Goal: Task Accomplishment & Management: Manage account settings

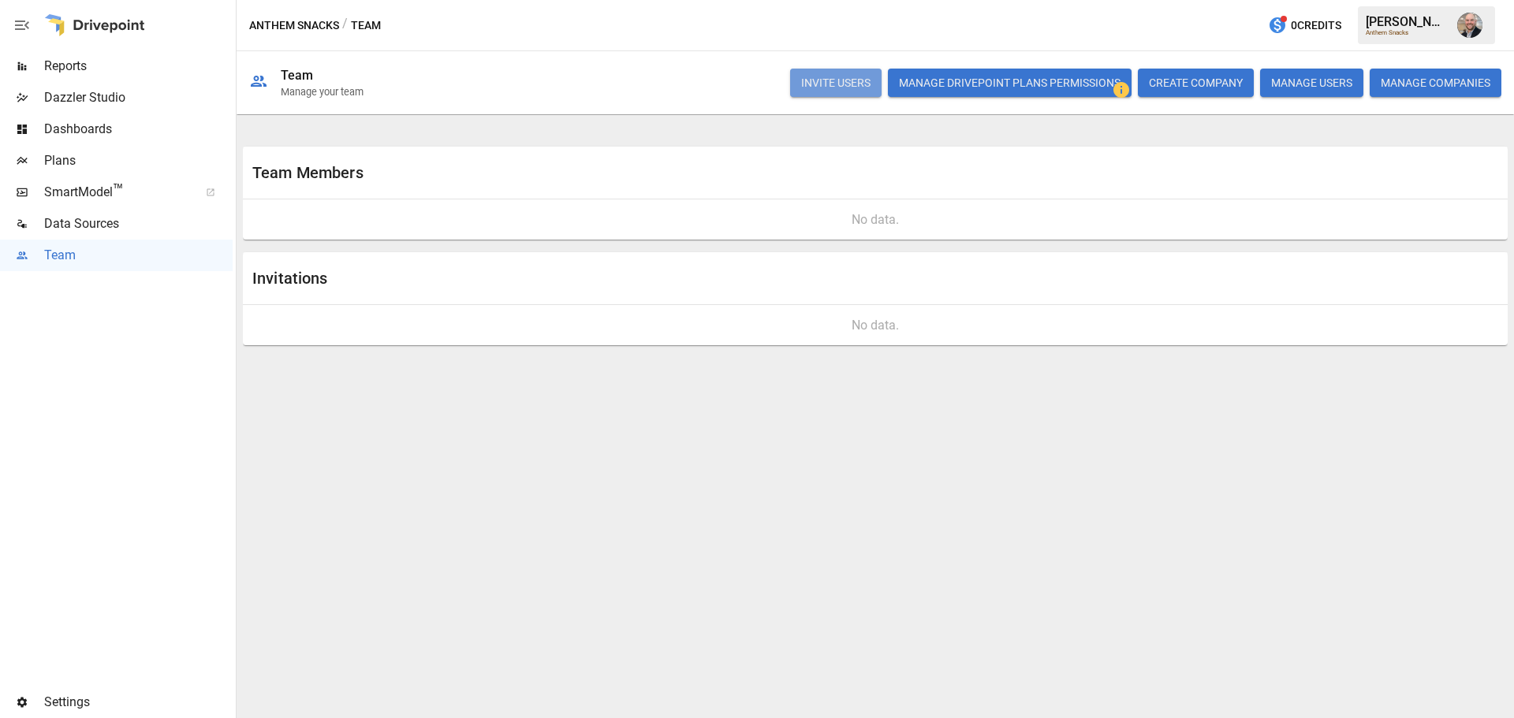
click at [853, 76] on button "INVITE USERS" at bounding box center [835, 83] width 91 height 28
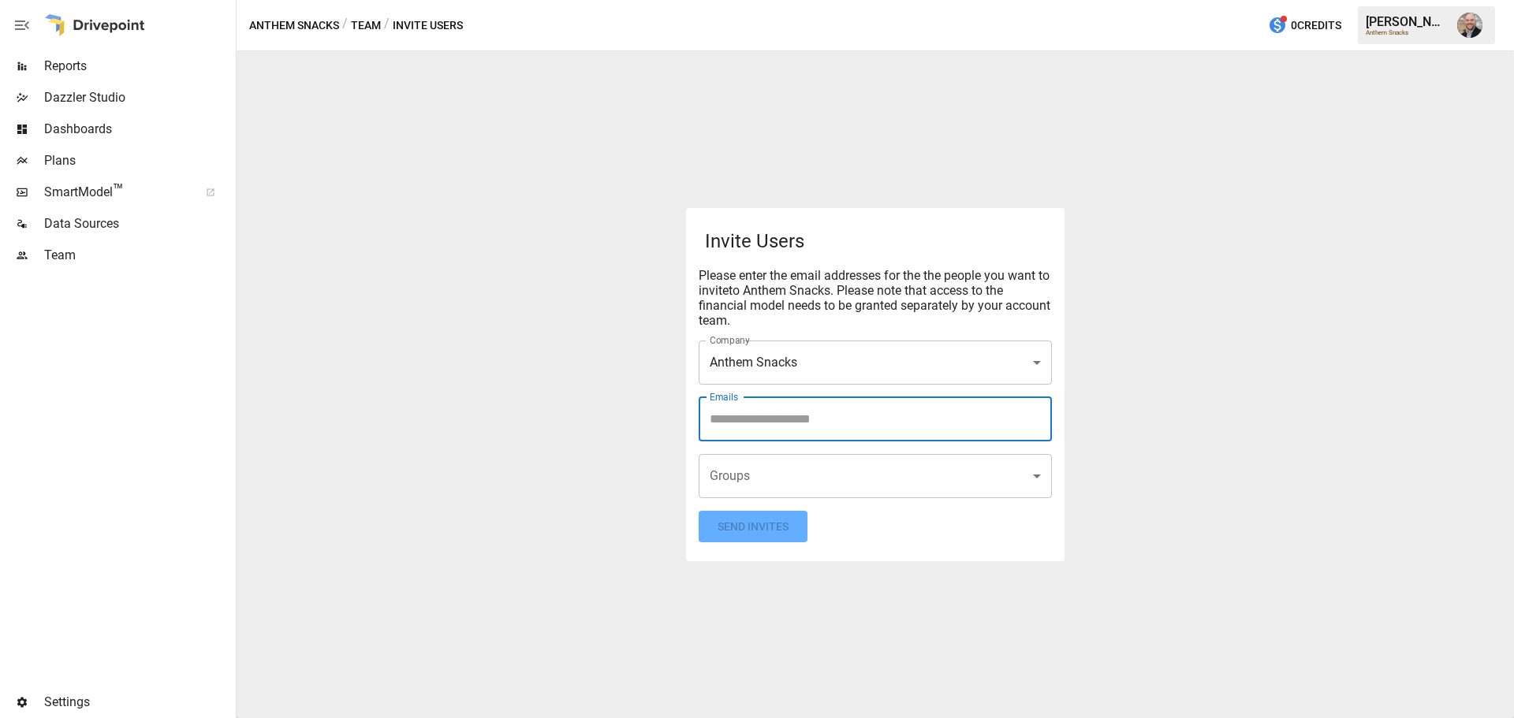
click at [800, 422] on input "Emails" at bounding box center [875, 420] width 339 height 30
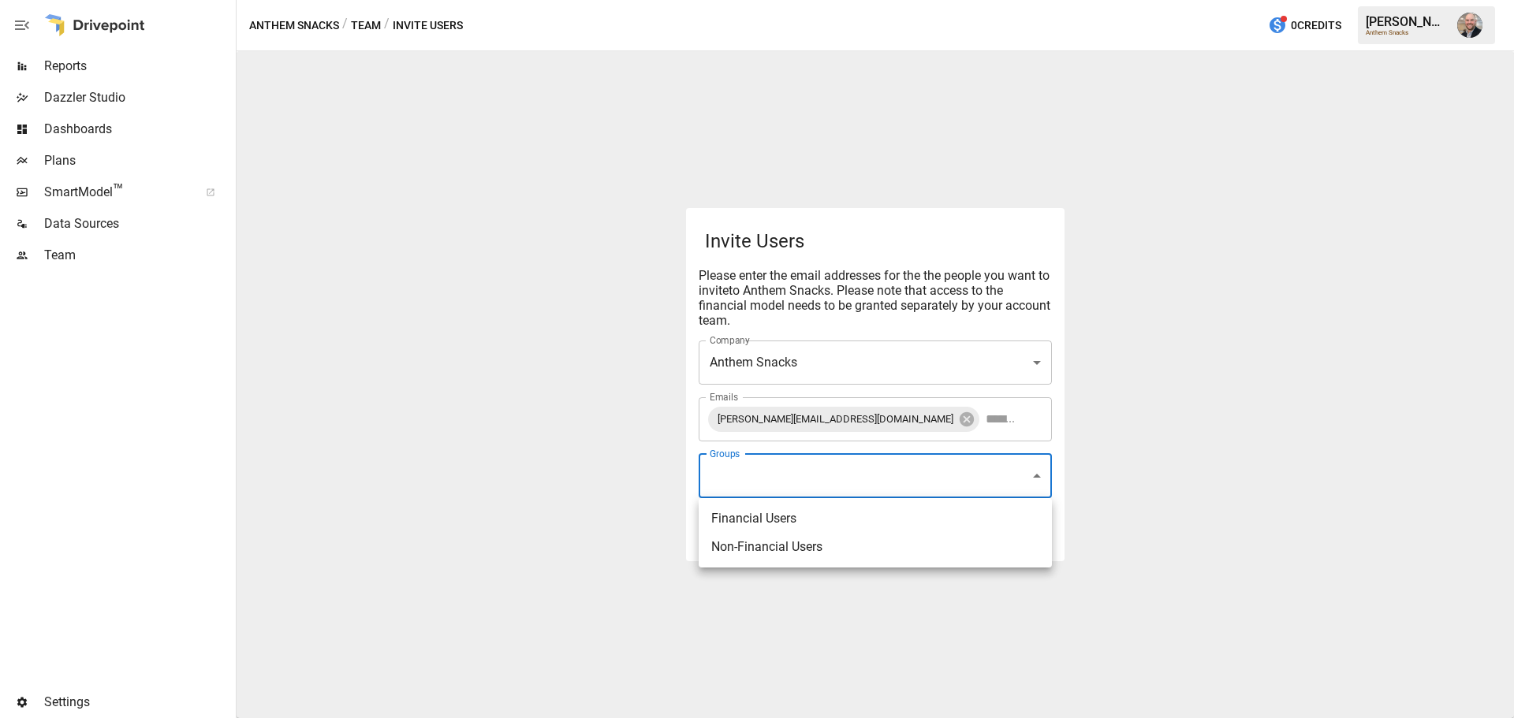
click at [834, 0] on body "**********" at bounding box center [757, 0] width 1514 height 0
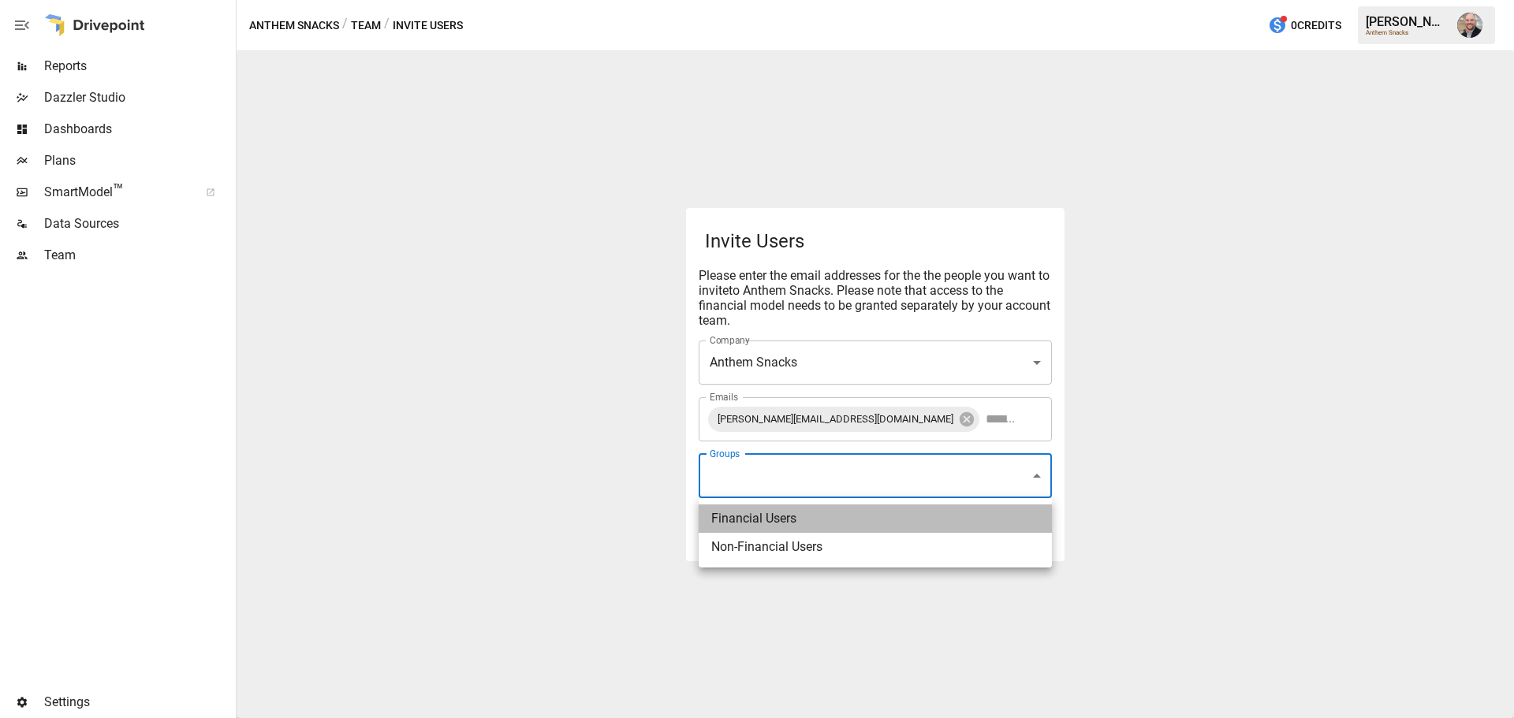
click at [850, 523] on li "Financial Users" at bounding box center [875, 519] width 353 height 28
type input "**********"
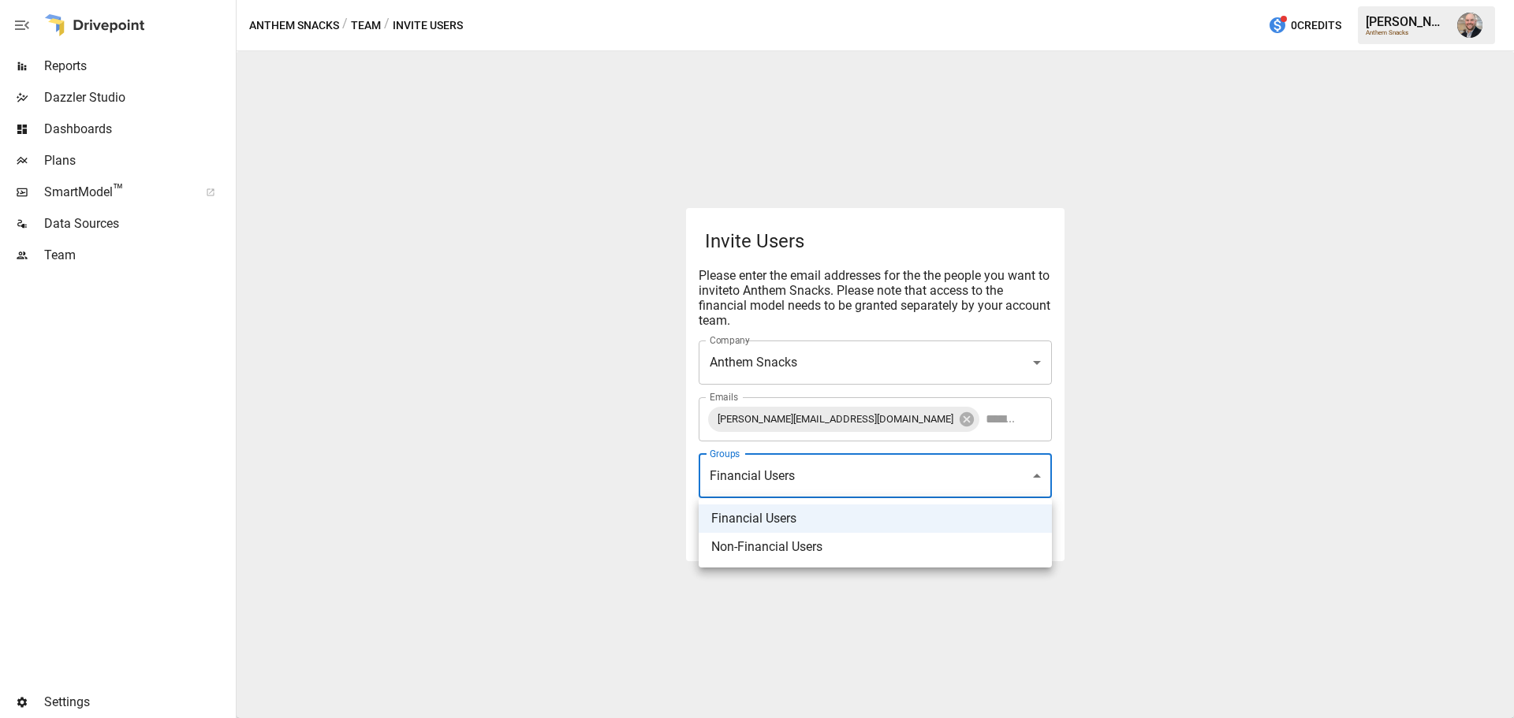
click at [632, 520] on div at bounding box center [757, 359] width 1514 height 718
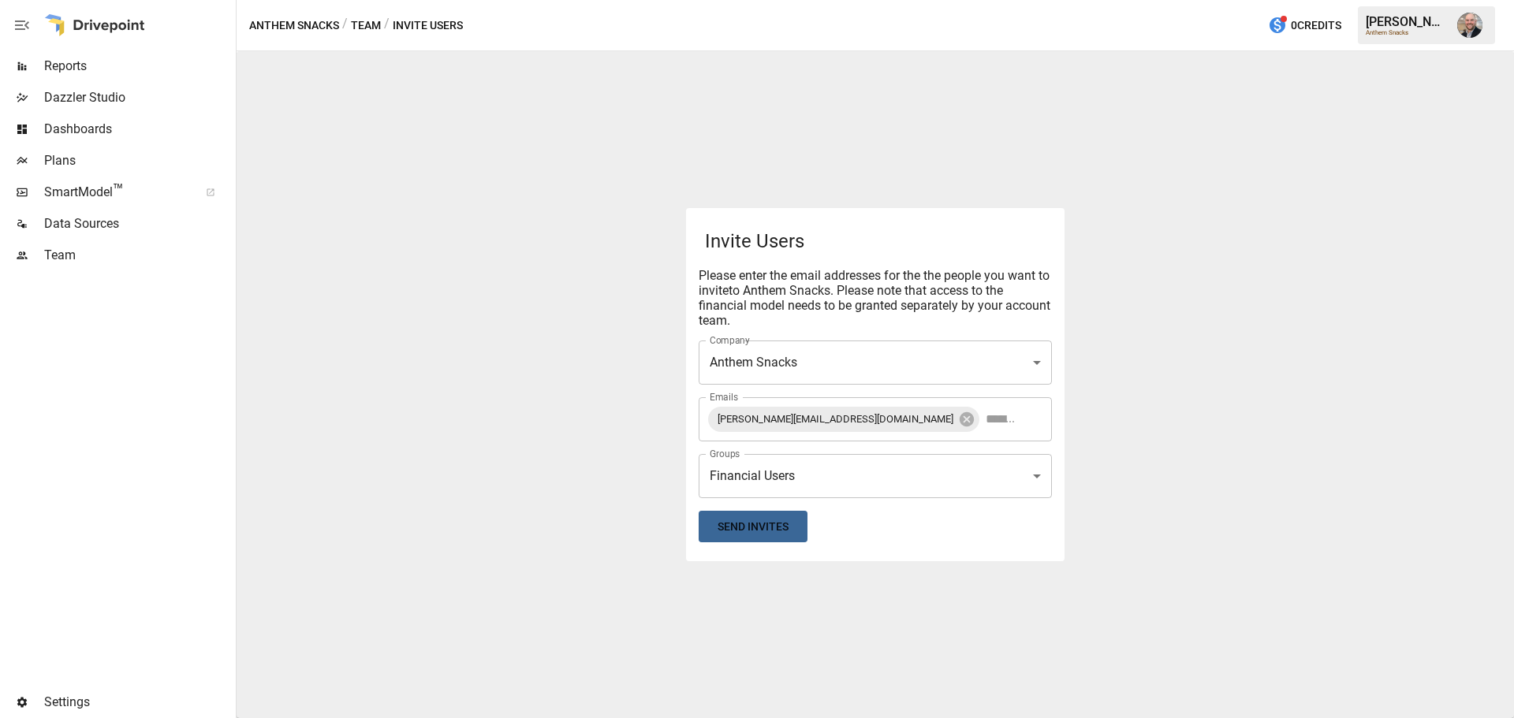
click at [795, 528] on button "Send Invites" at bounding box center [753, 527] width 109 height 32
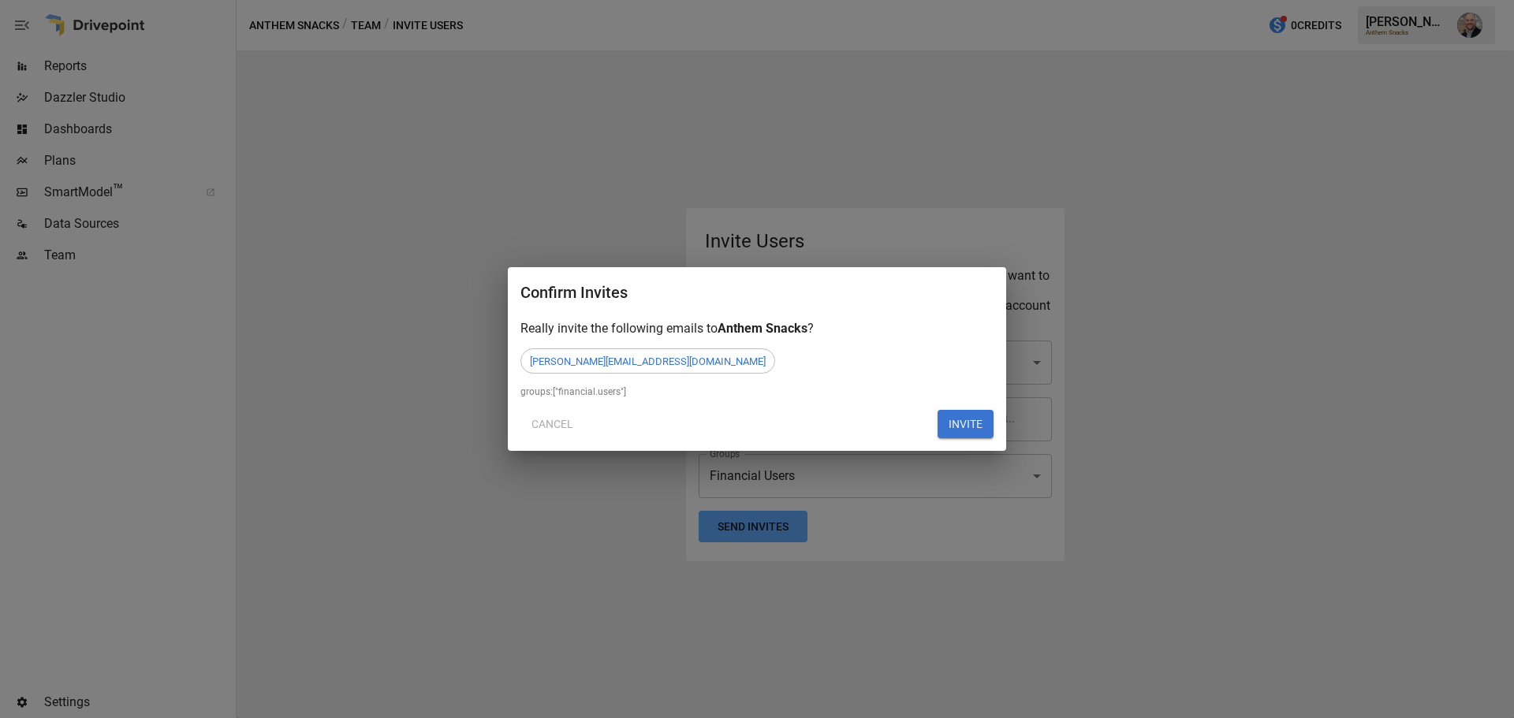
click at [939, 423] on button "INVITE" at bounding box center [966, 424] width 56 height 28
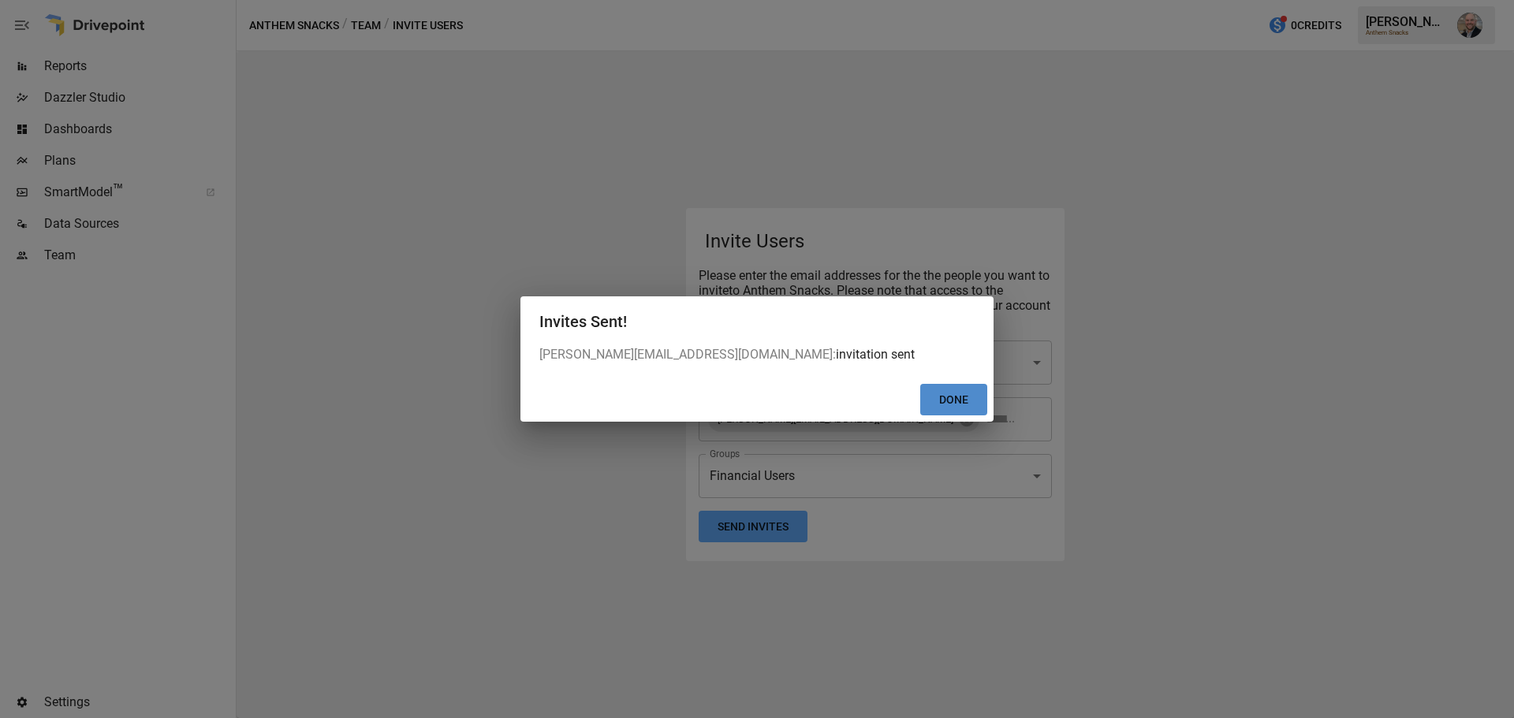
click at [946, 397] on button "Done" at bounding box center [953, 400] width 67 height 32
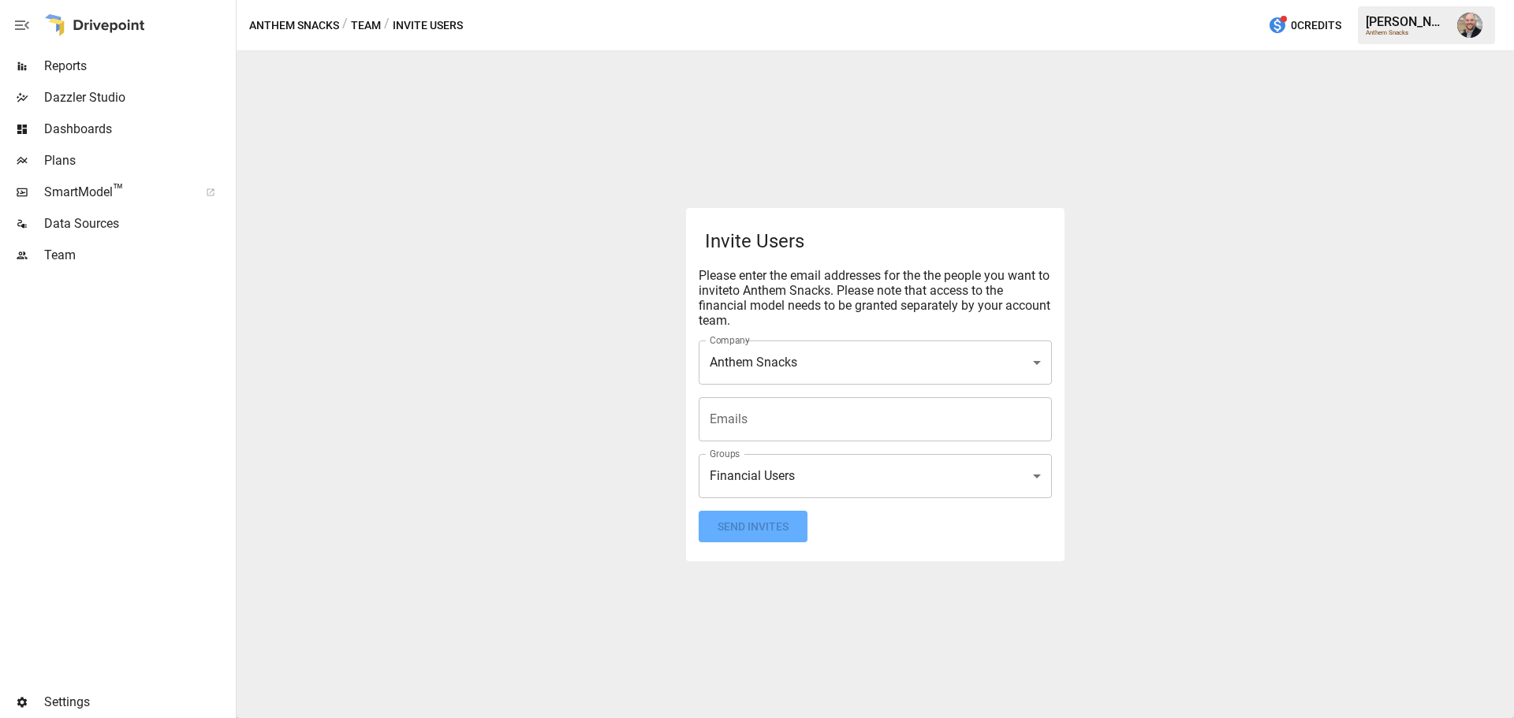
click at [62, 255] on span "Team" at bounding box center [138, 255] width 188 height 19
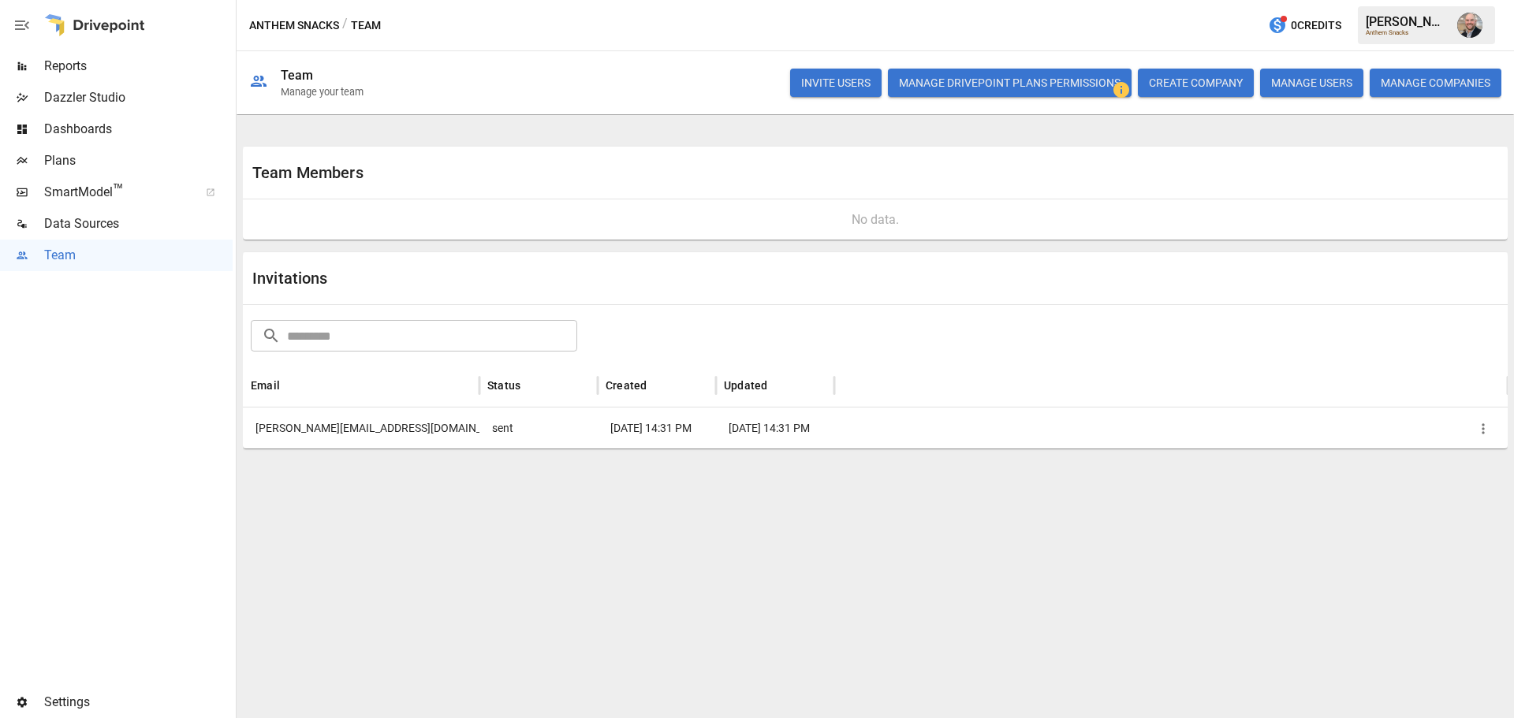
click at [1484, 428] on icon "button" at bounding box center [1483, 428] width 2 height 10
click at [1434, 470] on li "Copy Invitation Link" at bounding box center [1428, 467] width 136 height 28
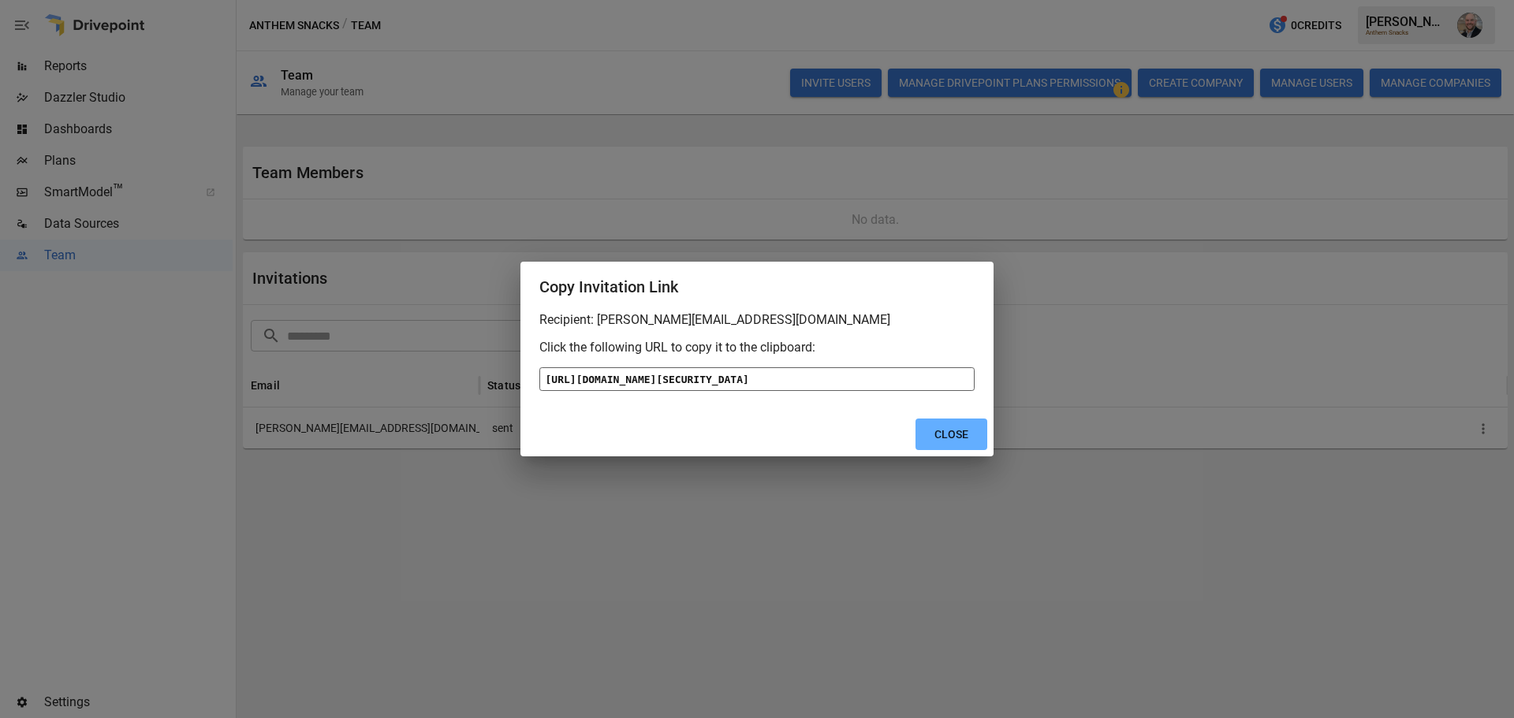
click at [837, 367] on div "[URL][DOMAIN_NAME][SECURITY_DATA]" at bounding box center [756, 379] width 435 height 24
click at [968, 451] on button "Close" at bounding box center [952, 435] width 72 height 32
